Goal: Find specific page/section: Find specific page/section

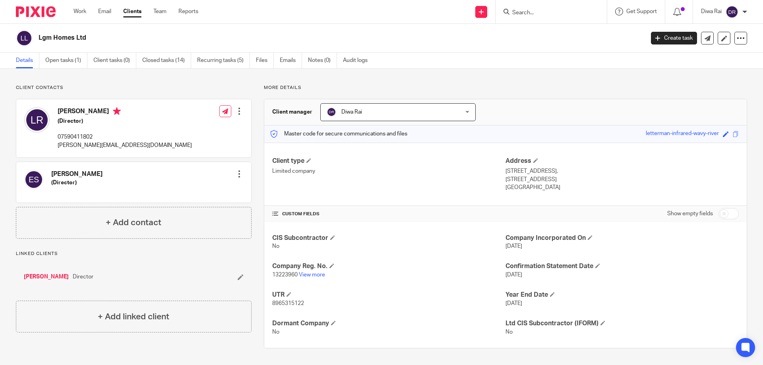
click at [542, 15] on input "Search" at bounding box center [547, 13] width 72 height 7
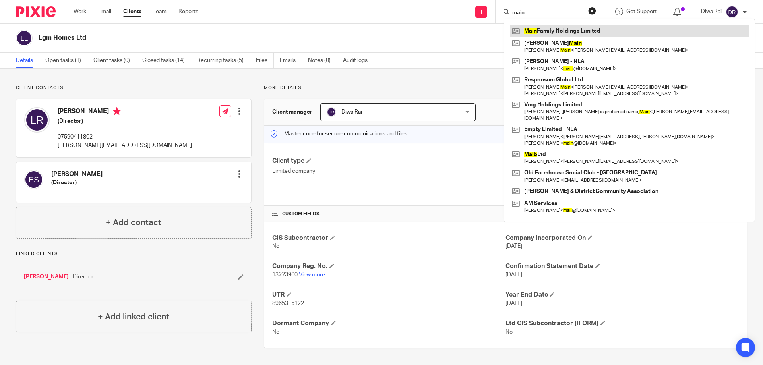
type input "main"
click at [555, 35] on link at bounding box center [629, 31] width 239 height 12
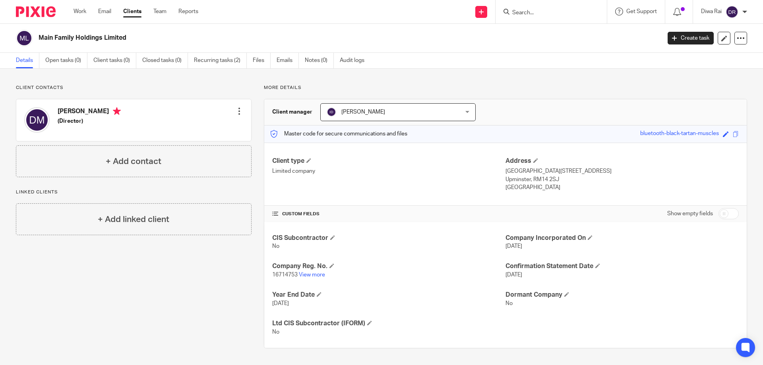
click at [316, 278] on p "16714753 View more" at bounding box center [388, 275] width 233 height 8
click at [318, 275] on link "View more" at bounding box center [312, 275] width 26 height 6
